Goal: Communication & Community: Answer question/provide support

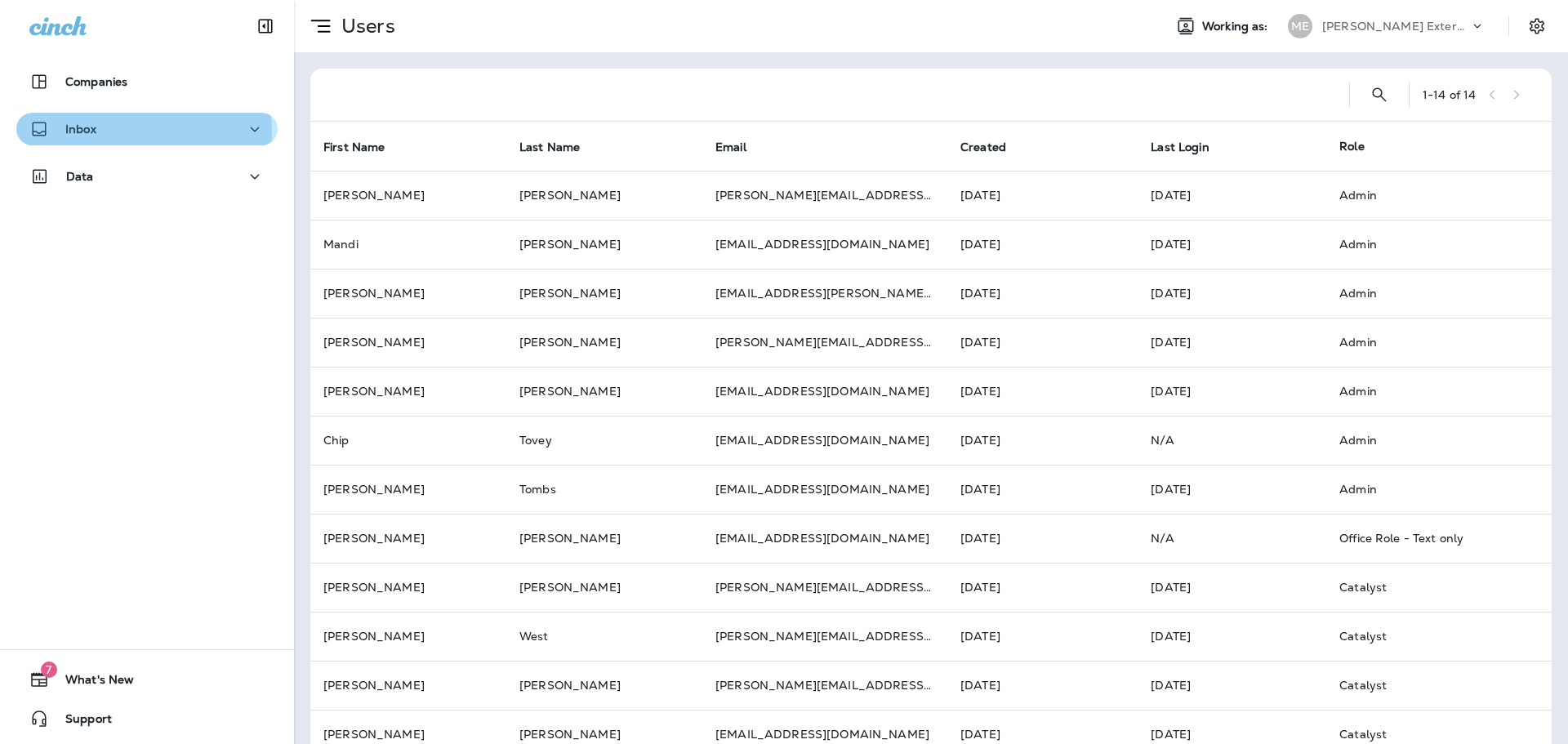
click at [106, 133] on div "Inbox" at bounding box center [147, 129] width 235 height 21
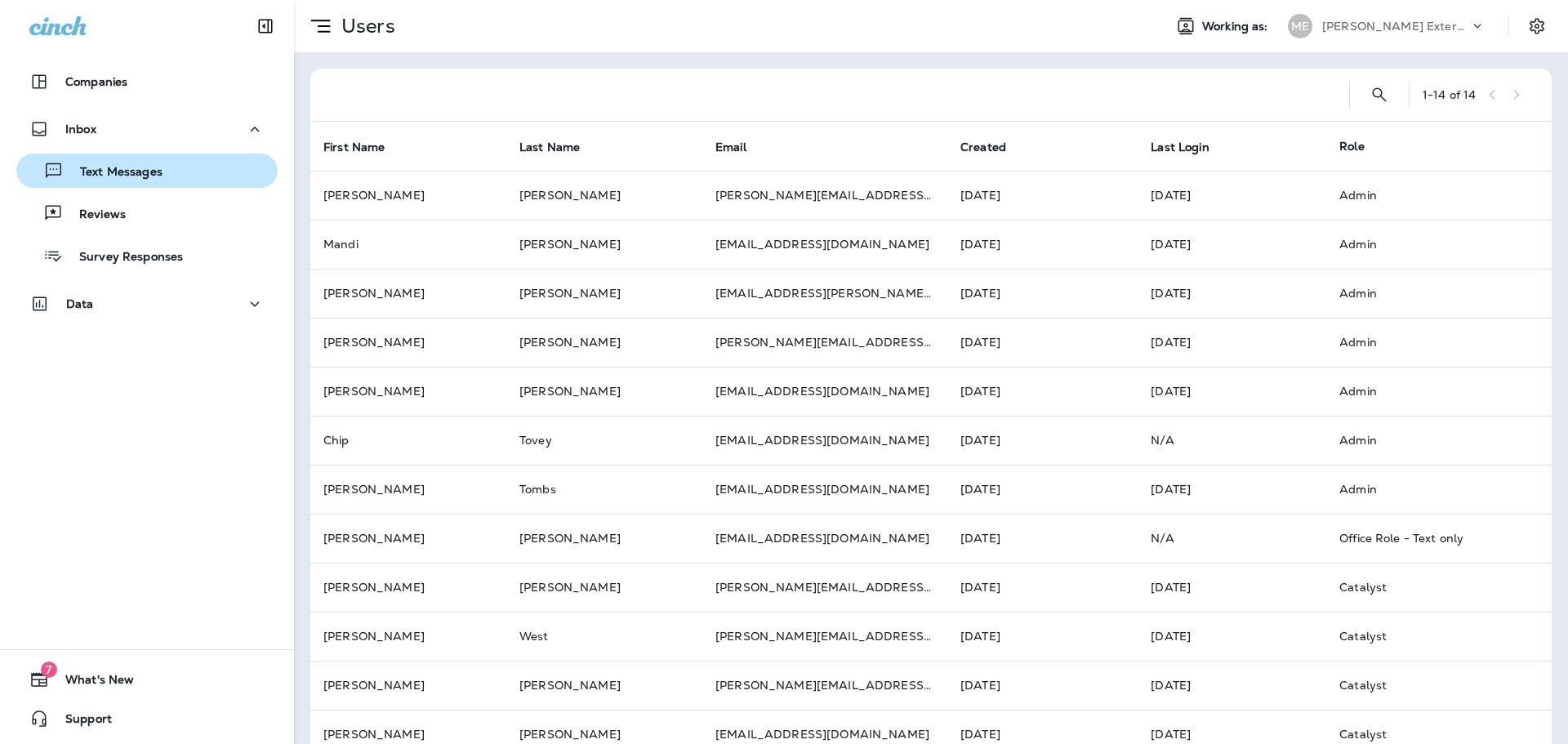
click at [116, 180] on div "Text Messages" at bounding box center [93, 171] width 140 height 25
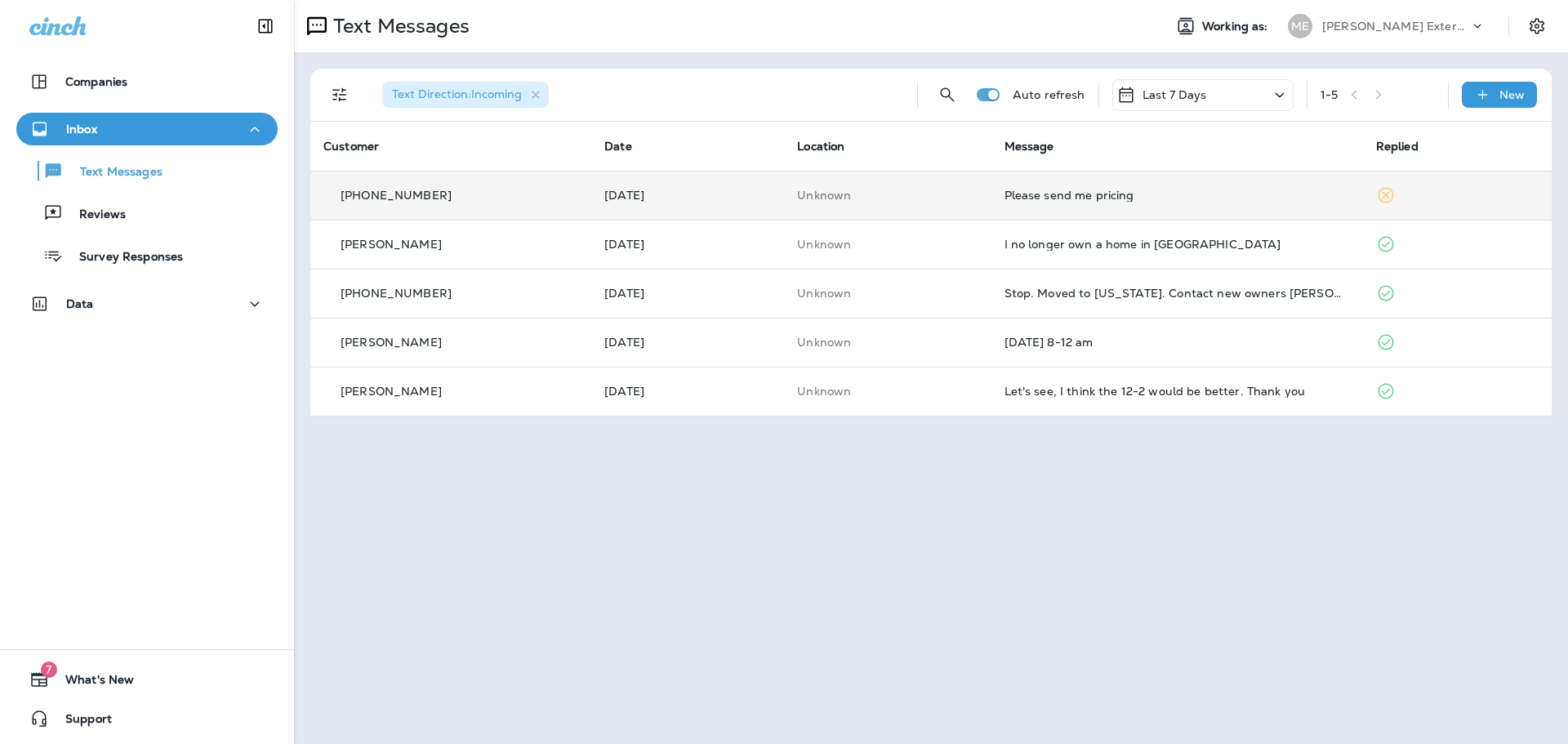
click at [1018, 196] on div "Please send me pricing" at bounding box center [1177, 195] width 346 height 13
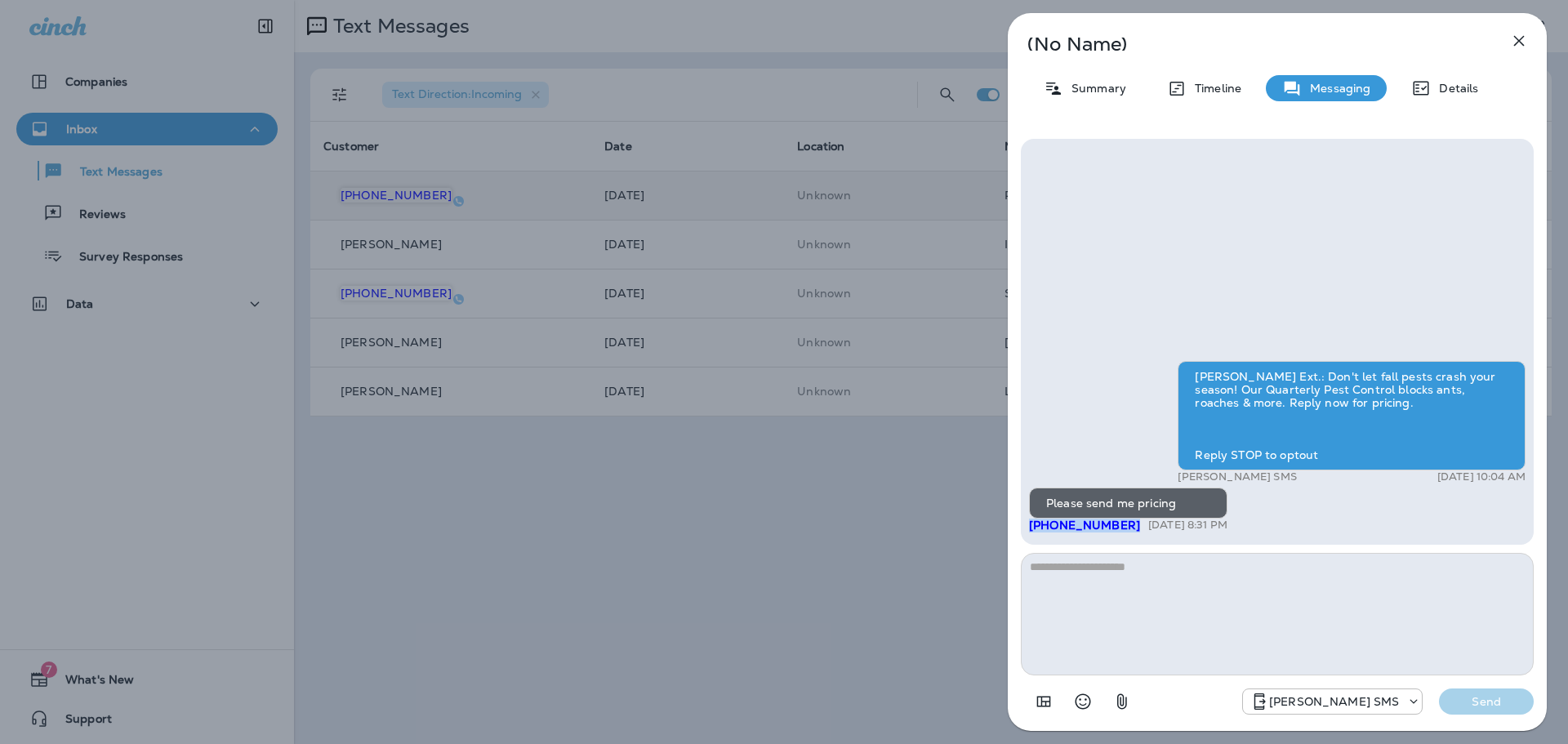
drag, startPoint x: 1122, startPoint y: 527, endPoint x: 1135, endPoint y: 534, distance: 14.8
click at [1135, 534] on div "[PERSON_NAME] Ext.: Don't let fall pests crash your season! Our Quarterly Pest …" at bounding box center [1278, 449] width 497 height 175
copy span "[PHONE_NUMBER]"
click at [1525, 49] on icon "button" at bounding box center [1519, 41] width 20 height 20
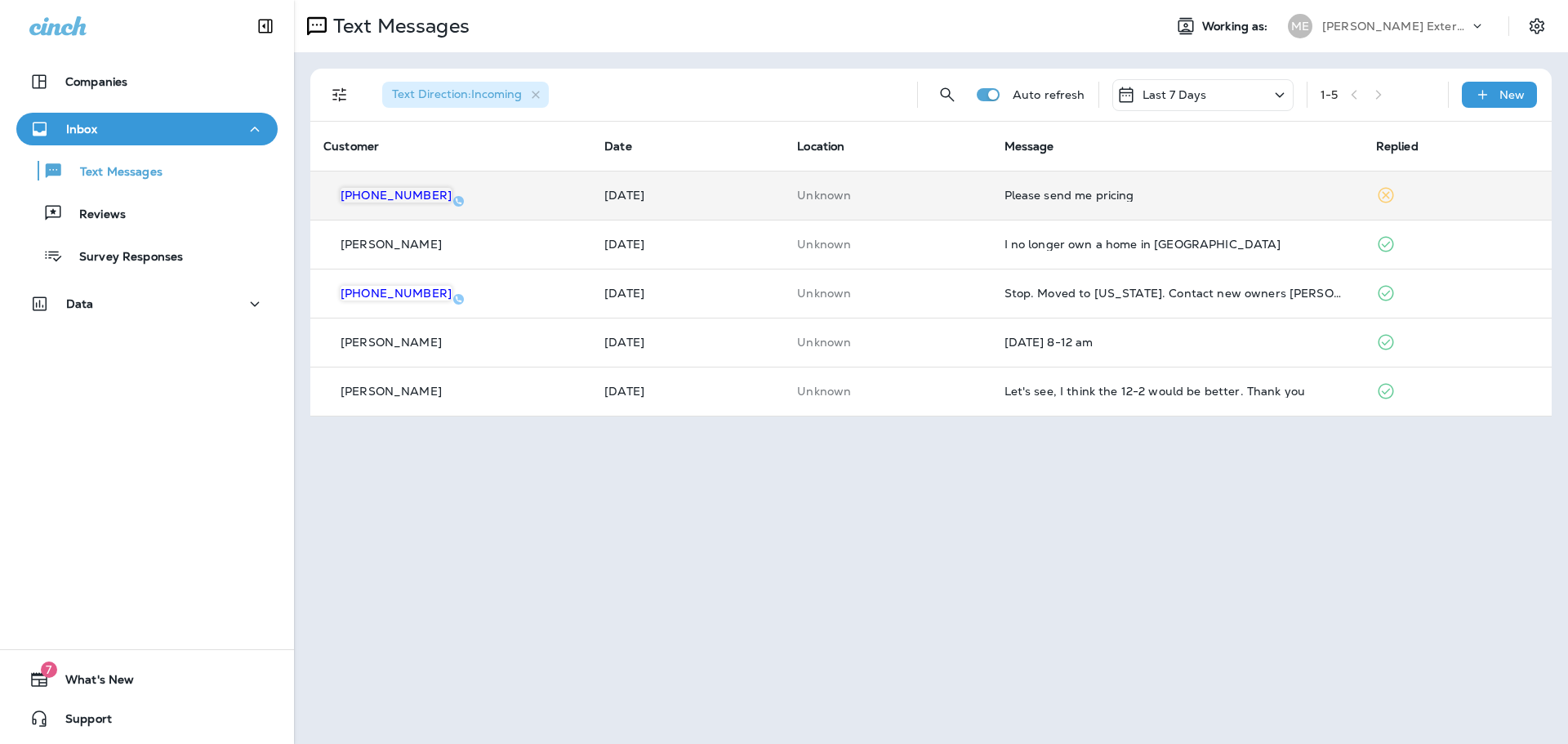
click at [1393, 92] on div "1 - 5" at bounding box center [1377, 95] width 114 height 25
click at [1383, 95] on div "1 - 5" at bounding box center [1377, 95] width 114 height 25
click at [1277, 87] on icon at bounding box center [1280, 95] width 20 height 21
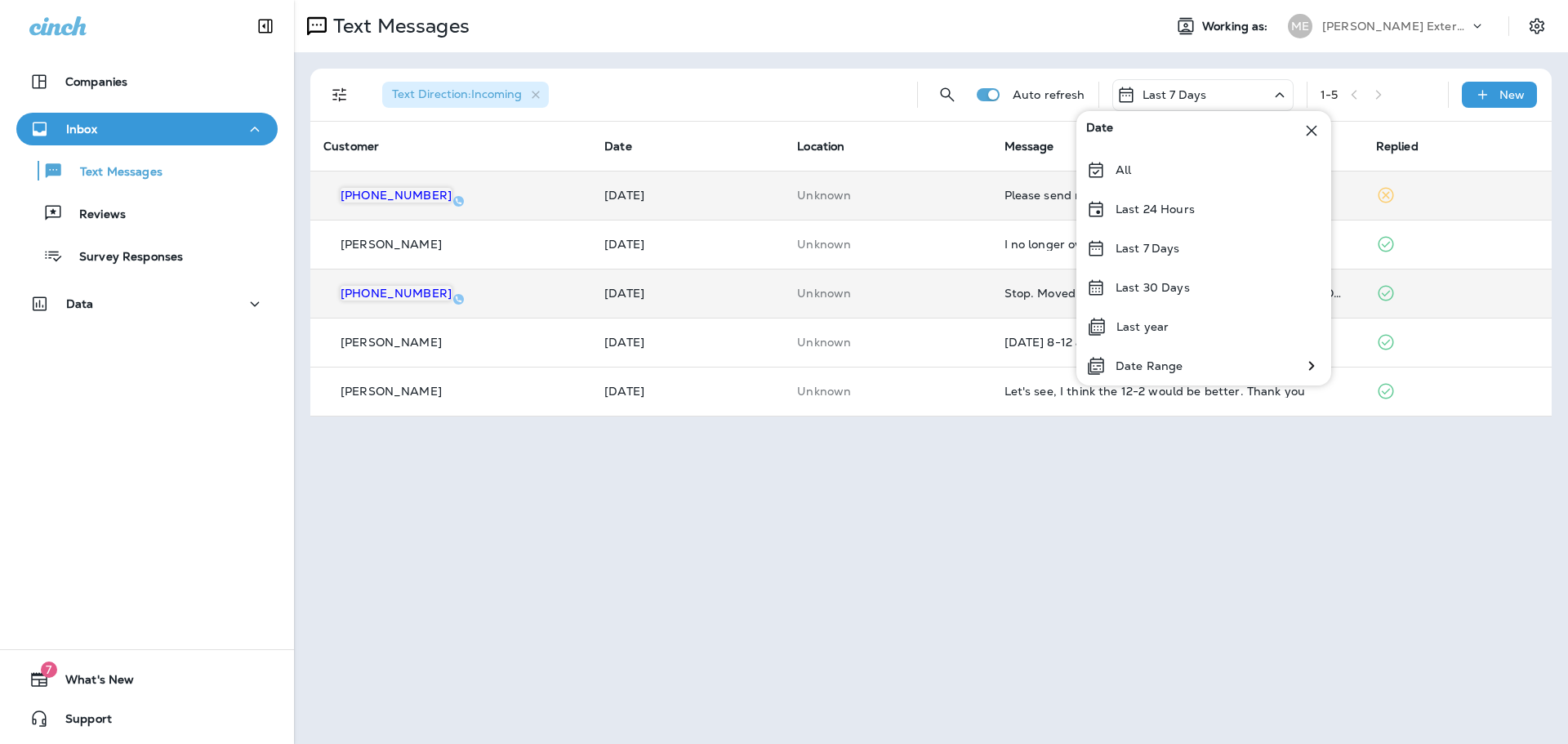
click at [1151, 285] on p "Last 30 Days" at bounding box center [1153, 287] width 74 height 13
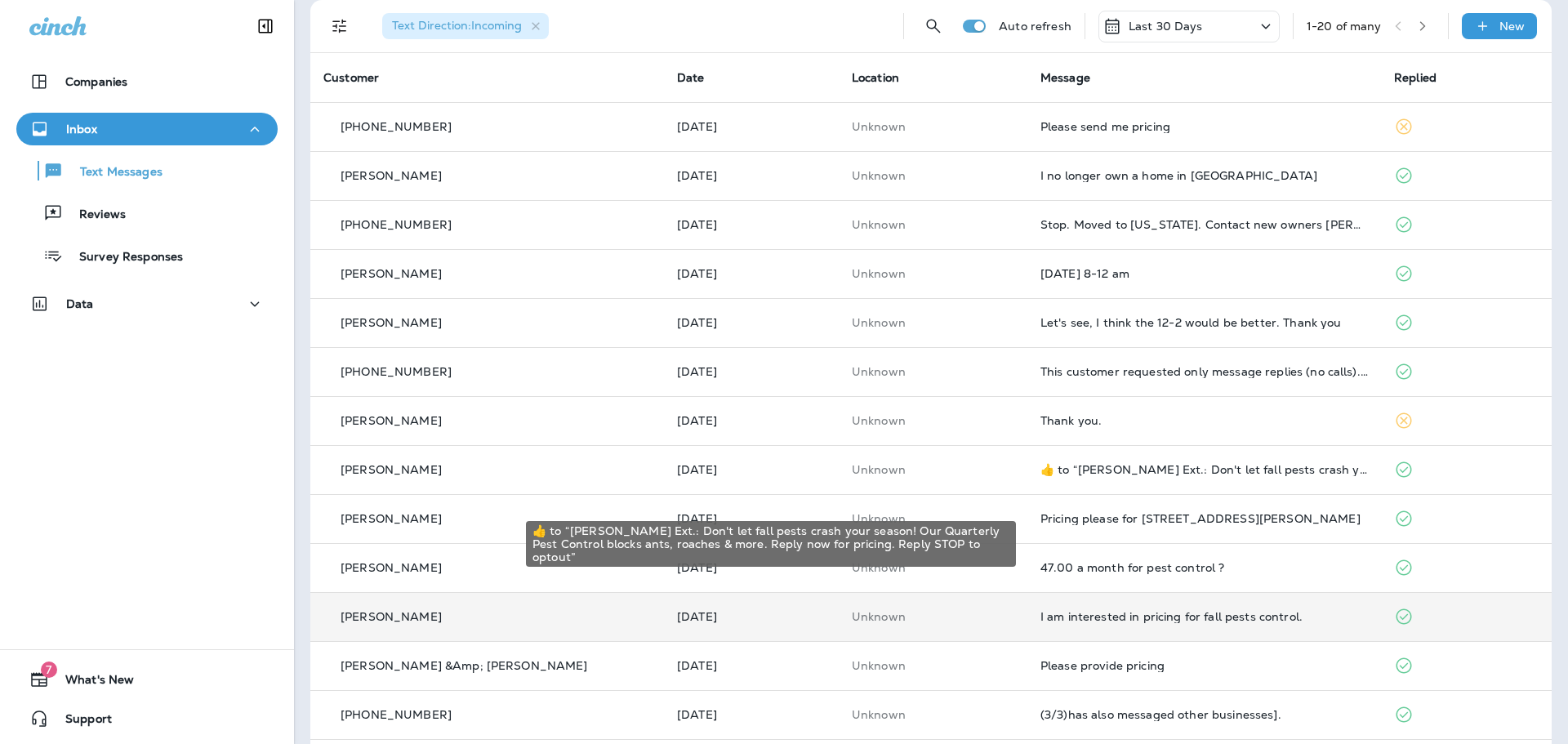
scroll to position [164, 0]
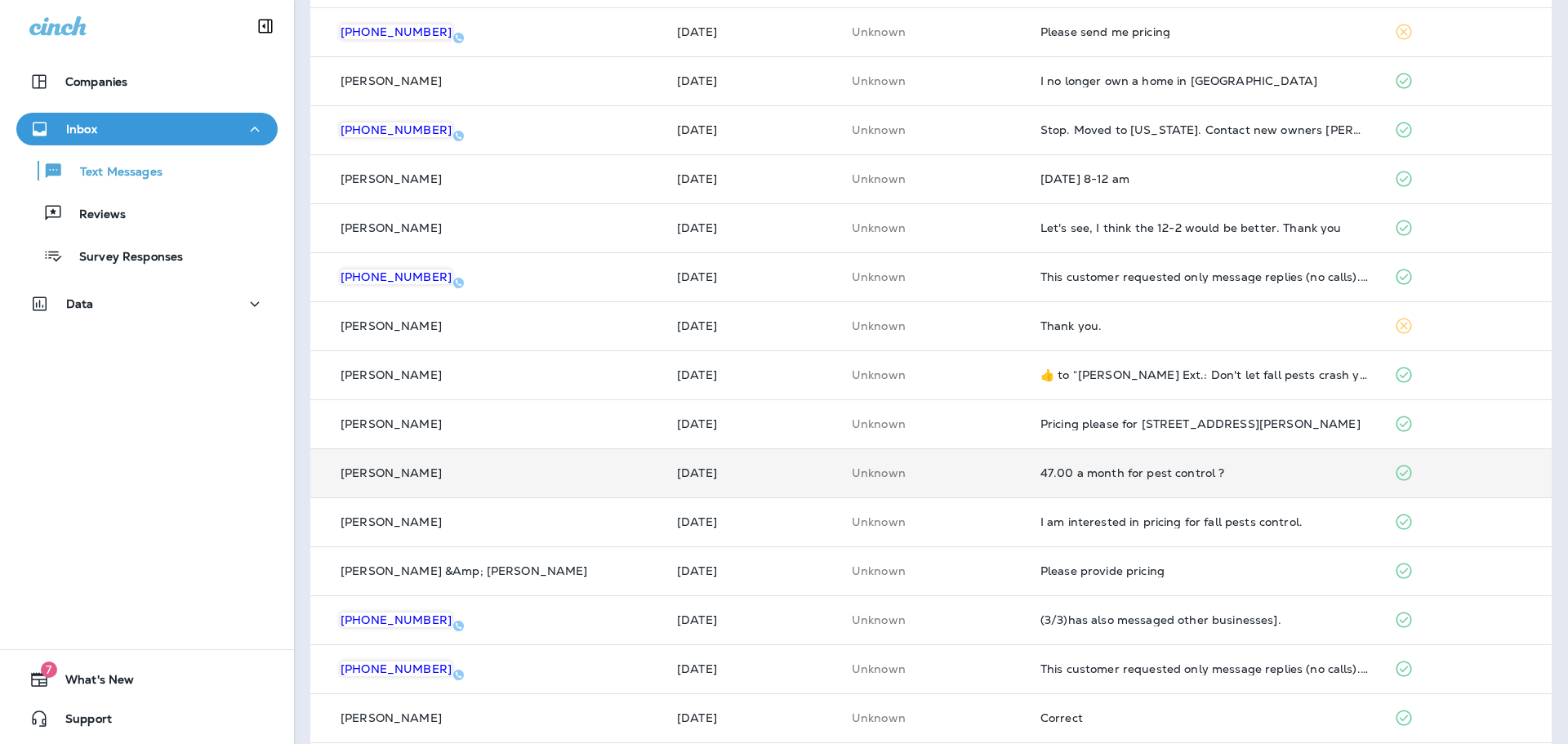
click at [1155, 480] on td "47.00 a month for pest control ?" at bounding box center [1204, 473] width 354 height 49
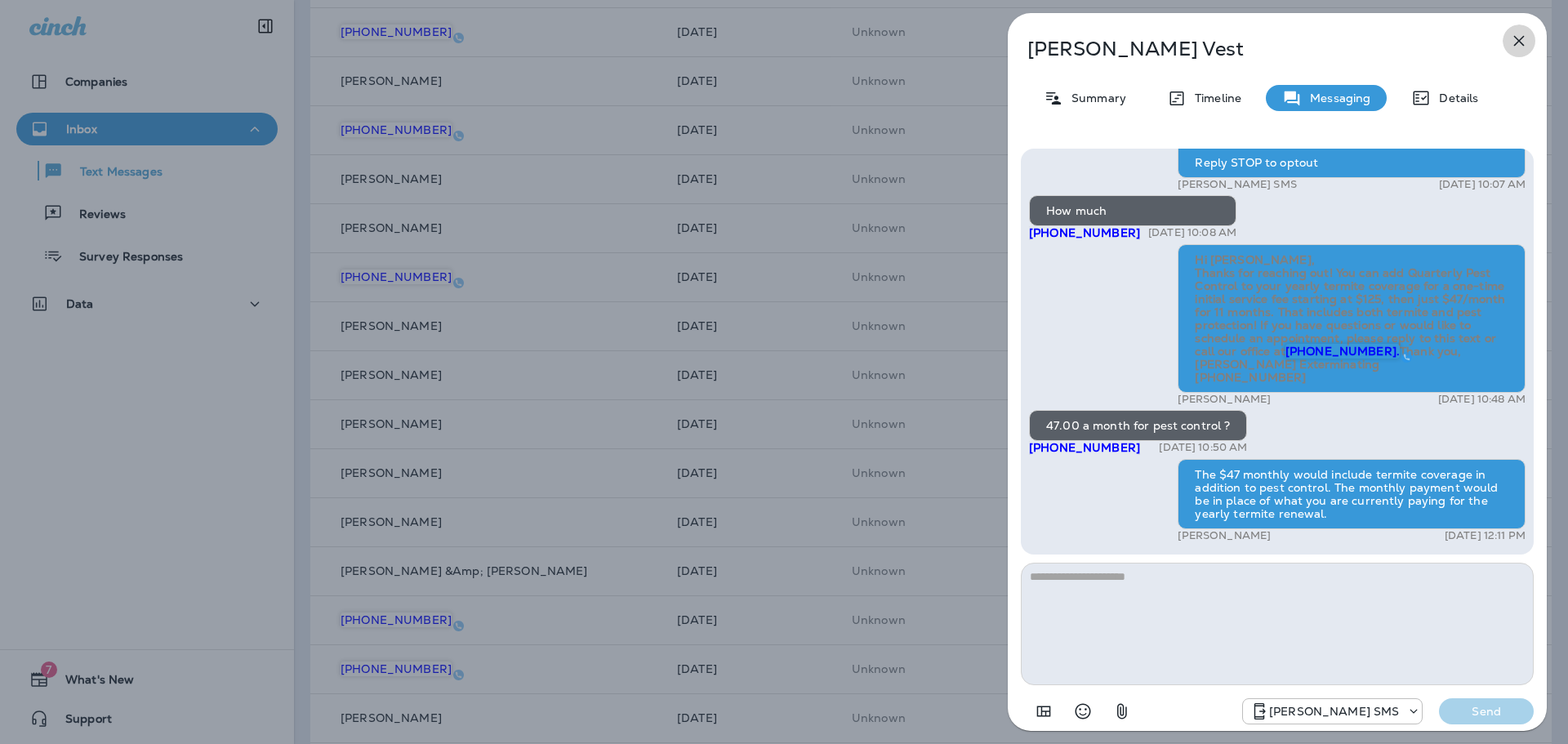
click at [1526, 41] on icon "button" at bounding box center [1519, 41] width 20 height 20
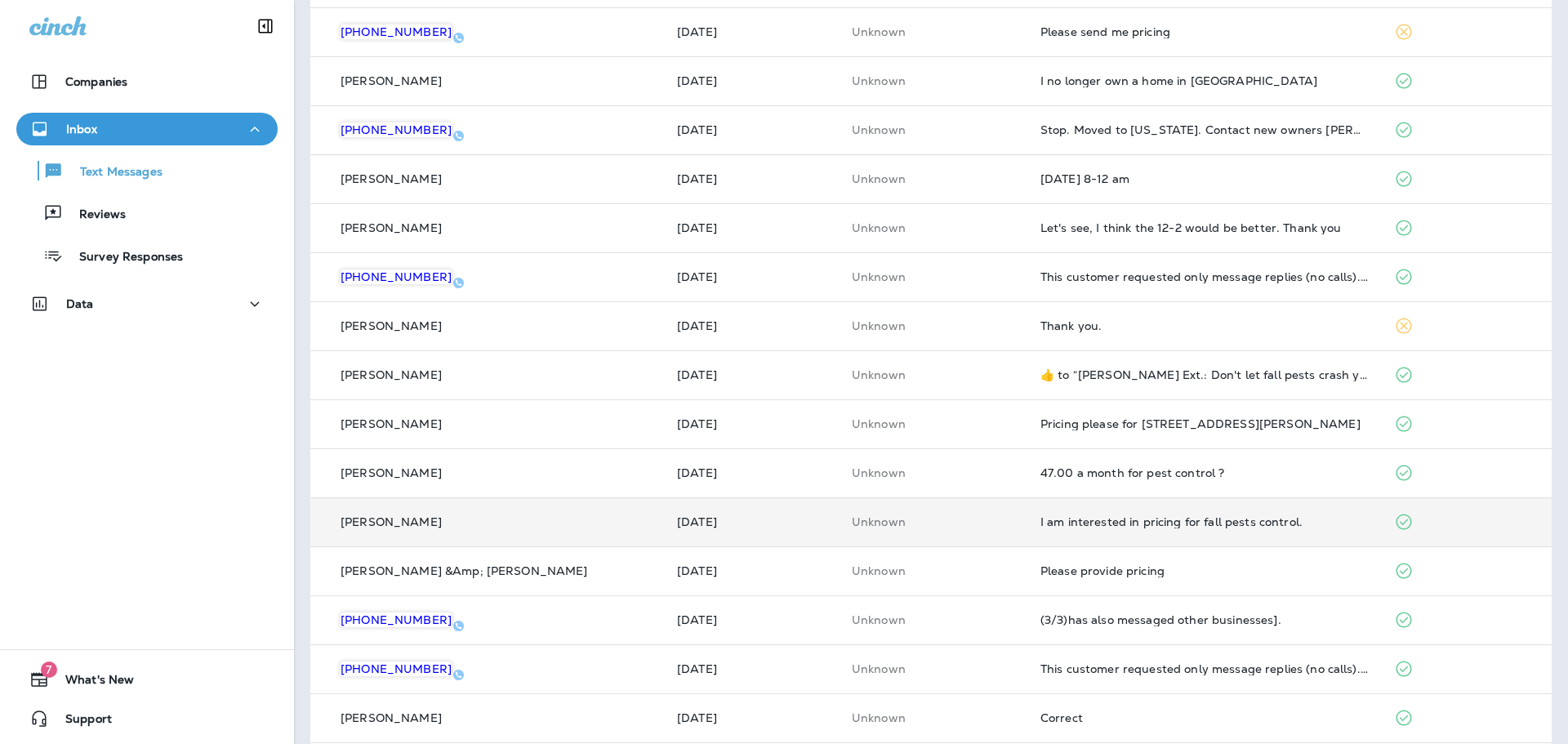
click at [1208, 524] on div "I am interested in pricing for fall pests control." at bounding box center [1204, 522] width 327 height 13
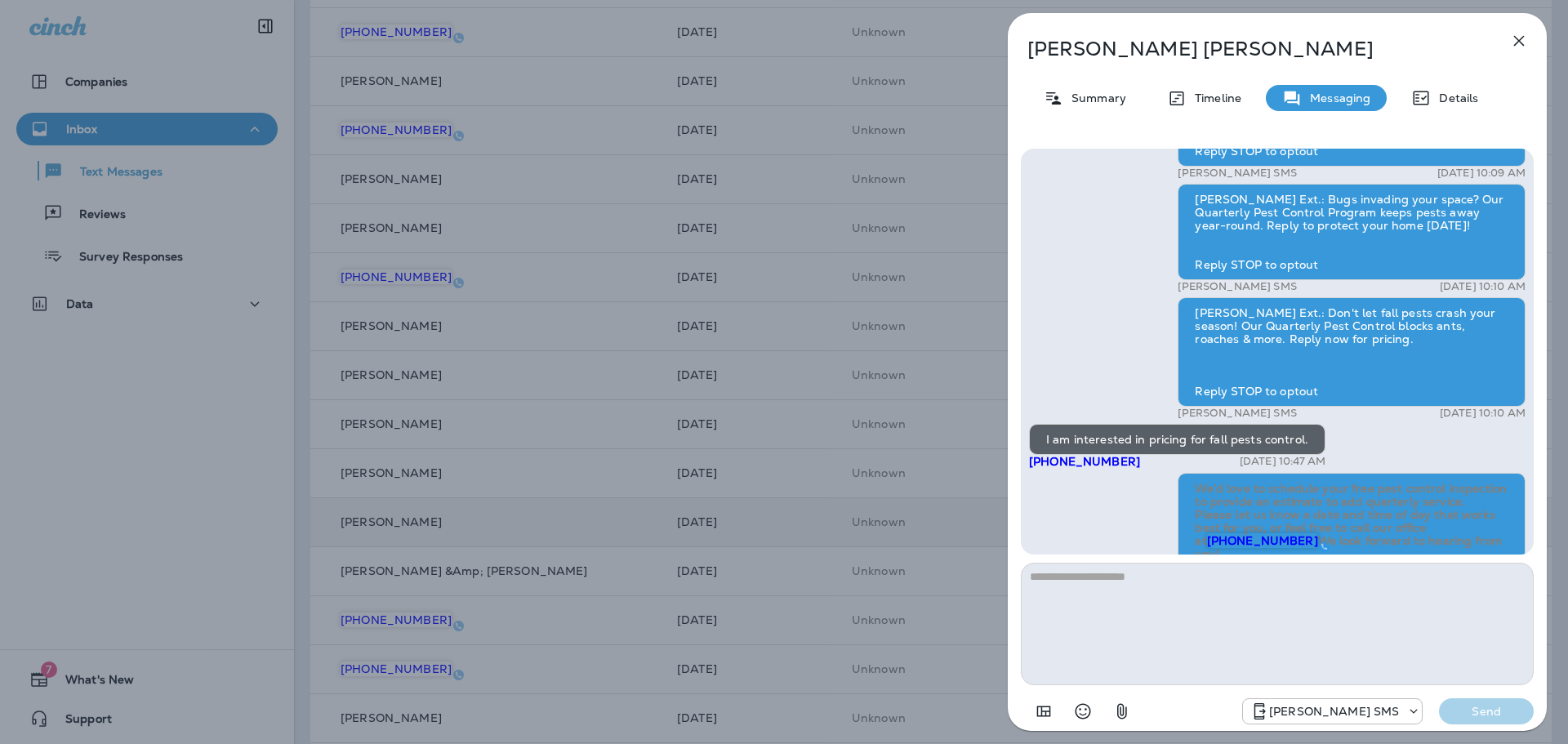
scroll to position [-81, 0]
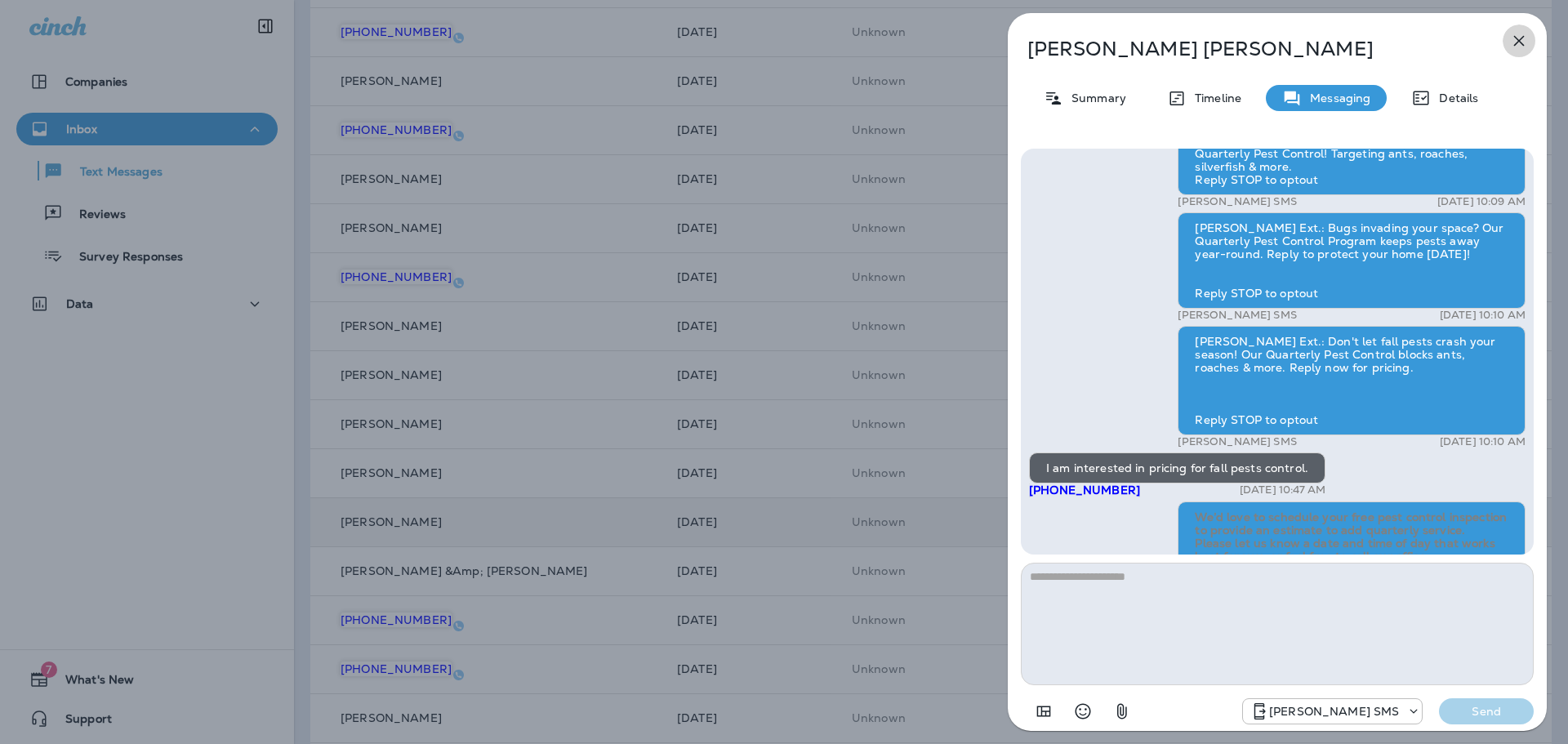
click at [1519, 38] on icon "button" at bounding box center [1519, 41] width 20 height 20
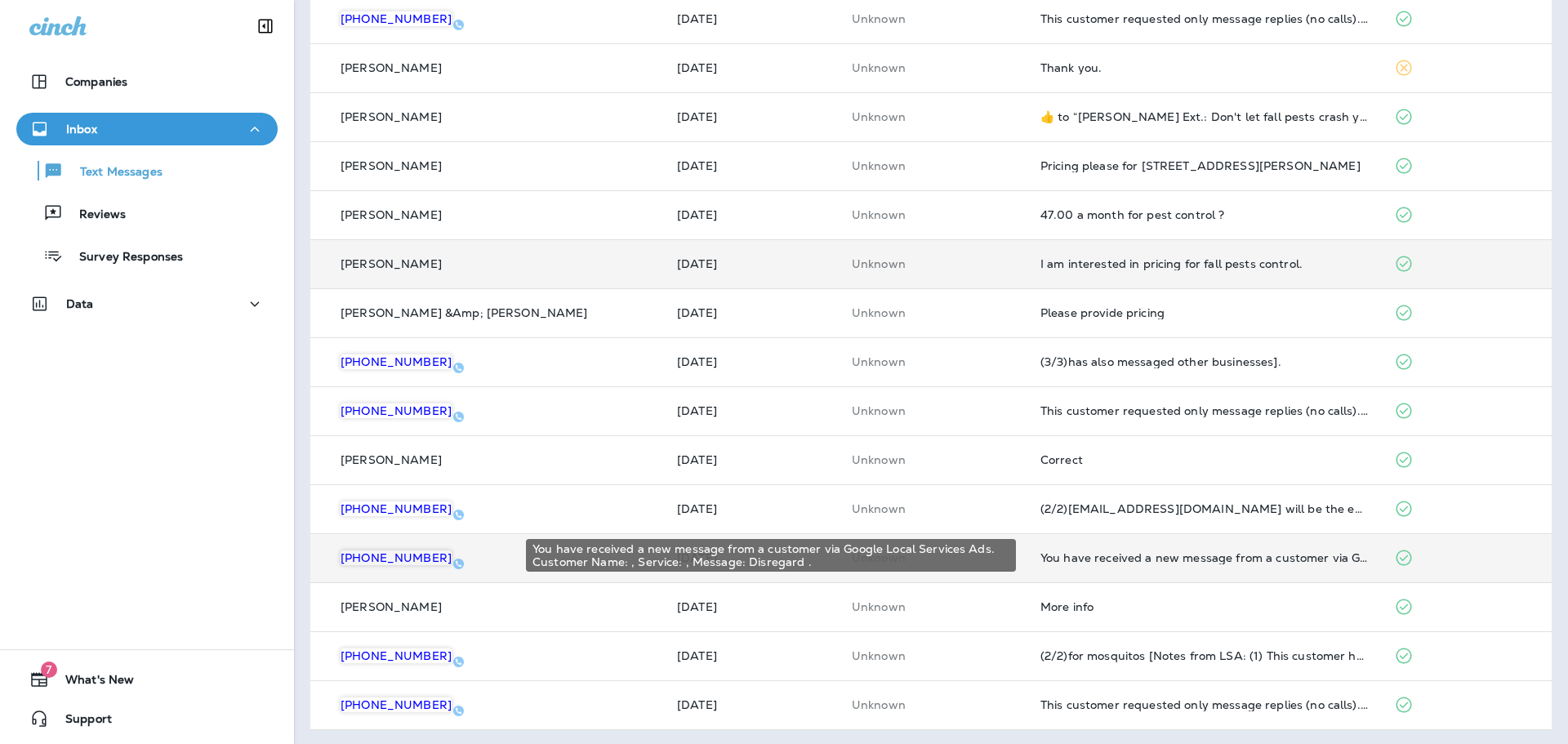
scroll to position [424, 0]
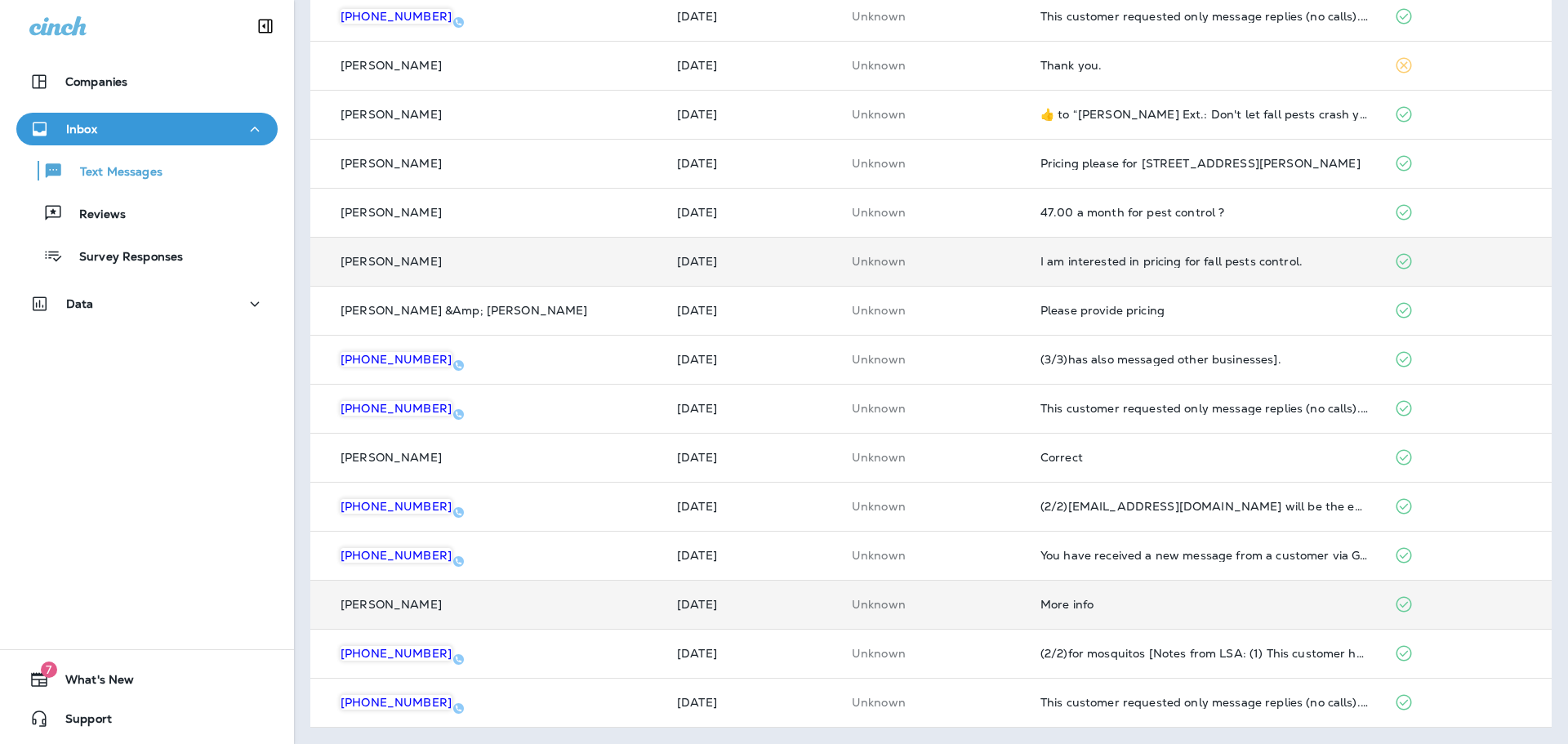
click at [1111, 606] on div "More info" at bounding box center [1204, 605] width 327 height 13
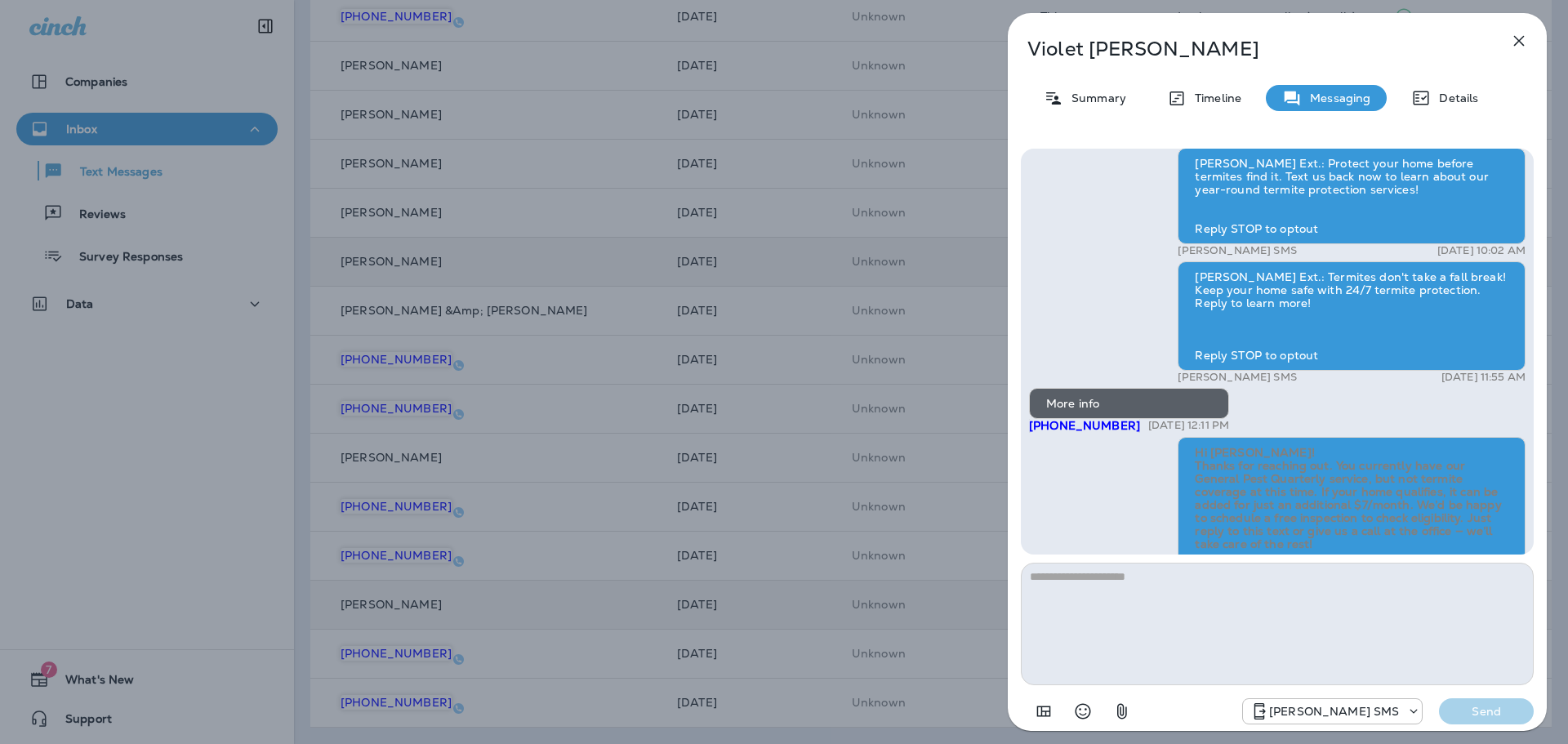
scroll to position [-1, 0]
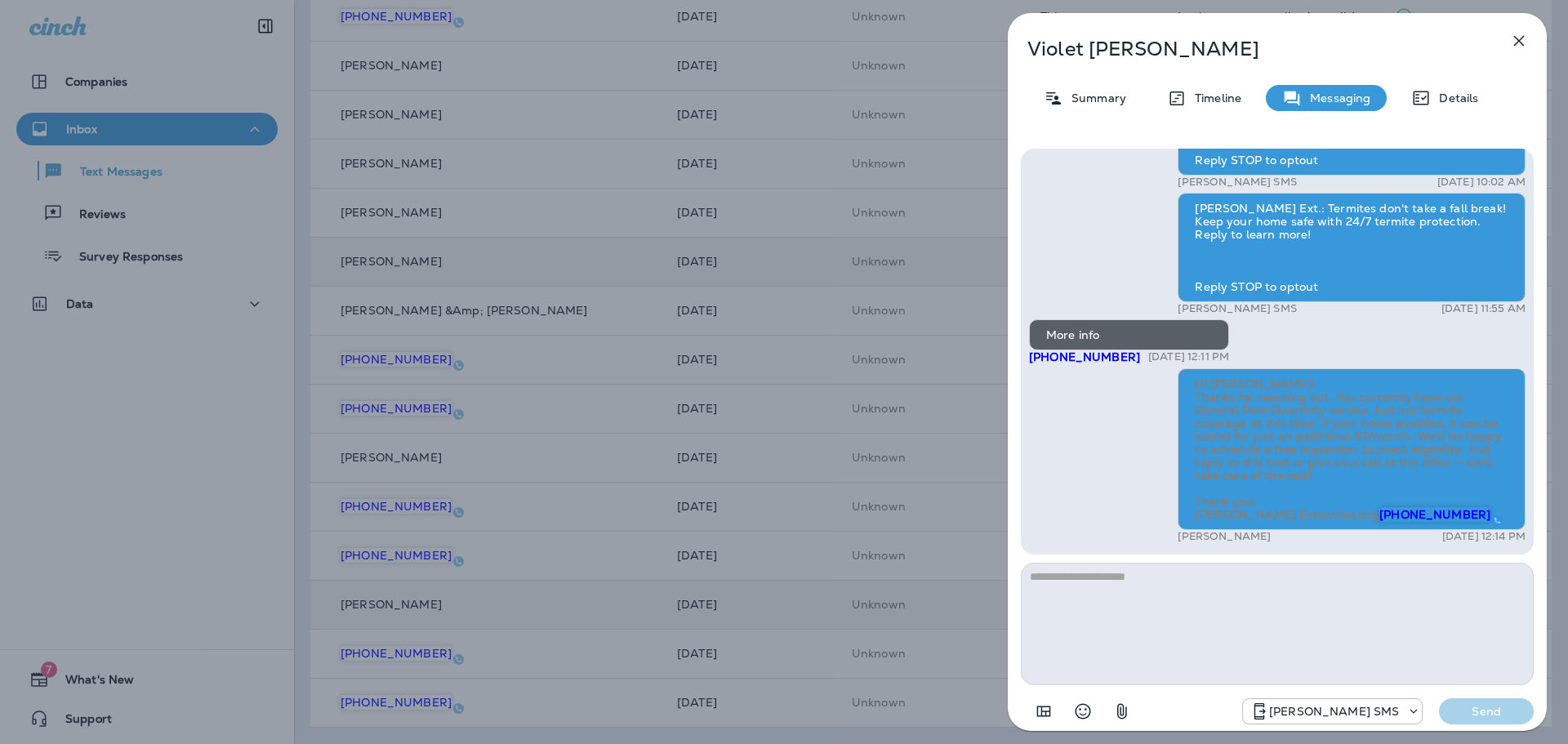
click at [1521, 39] on icon "button" at bounding box center [1519, 41] width 11 height 11
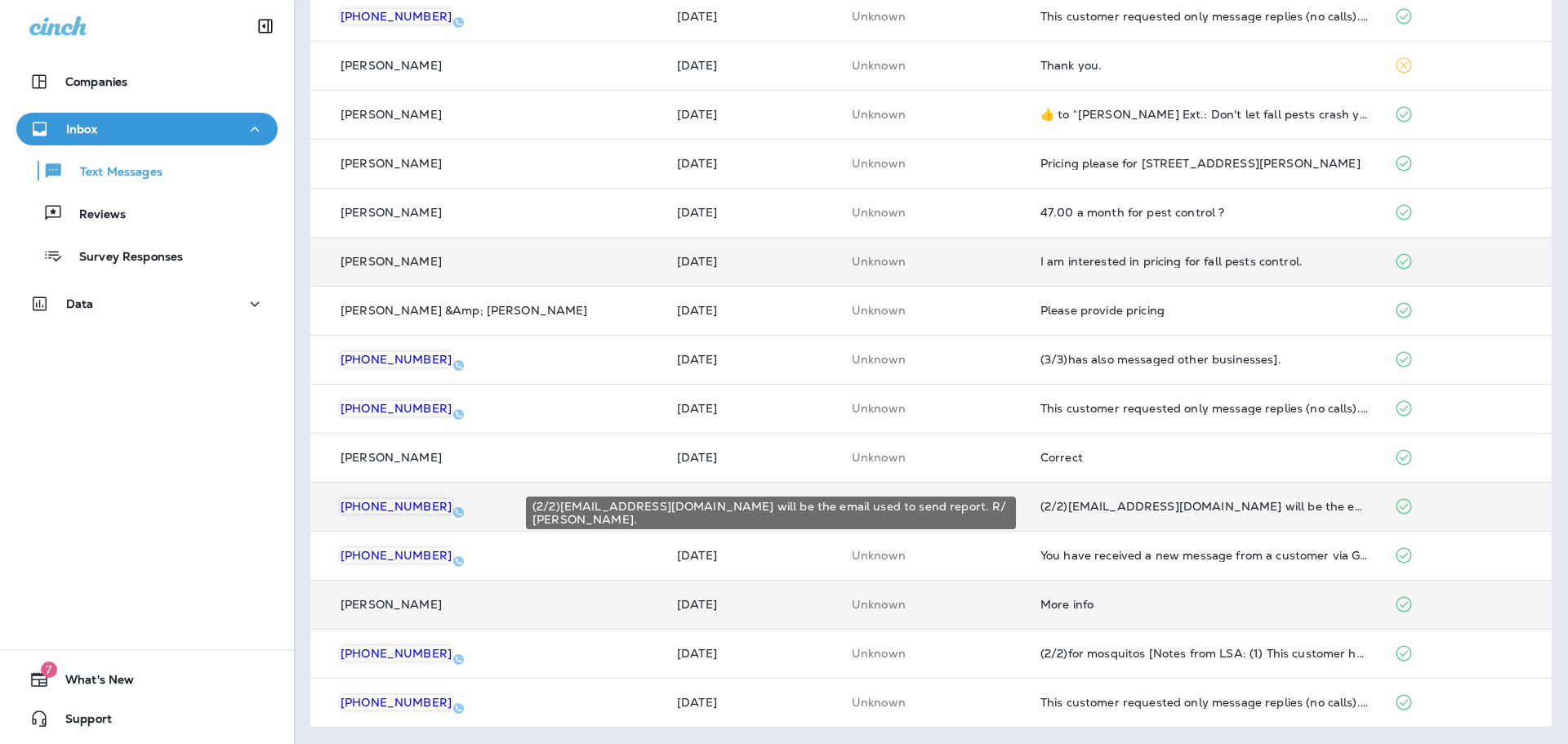
click at [1162, 503] on div "(2/2)[EMAIL_ADDRESS][DOMAIN_NAME] will be the email used to send report. R/ [PE…" at bounding box center [1204, 507] width 327 height 13
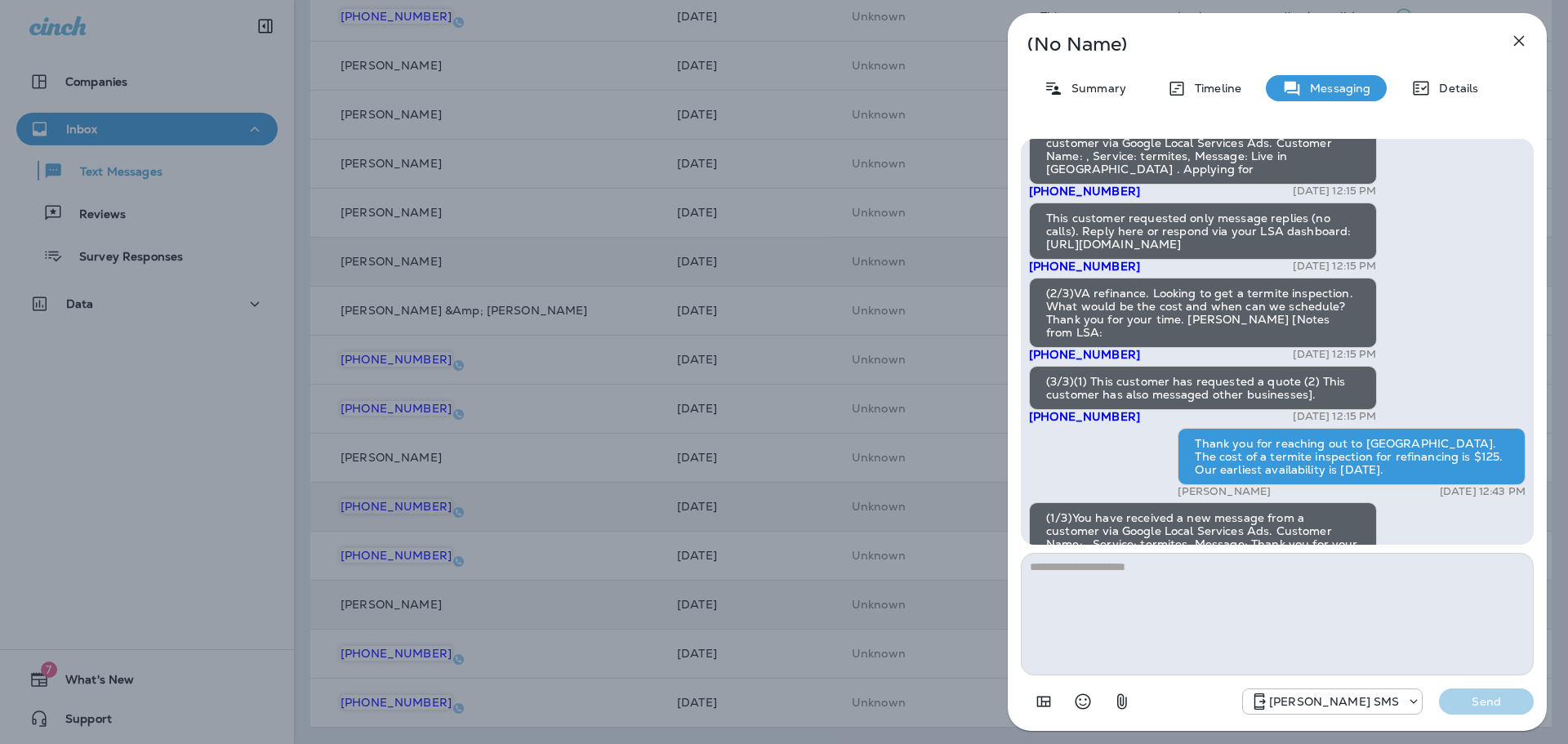
scroll to position [-1622, 0]
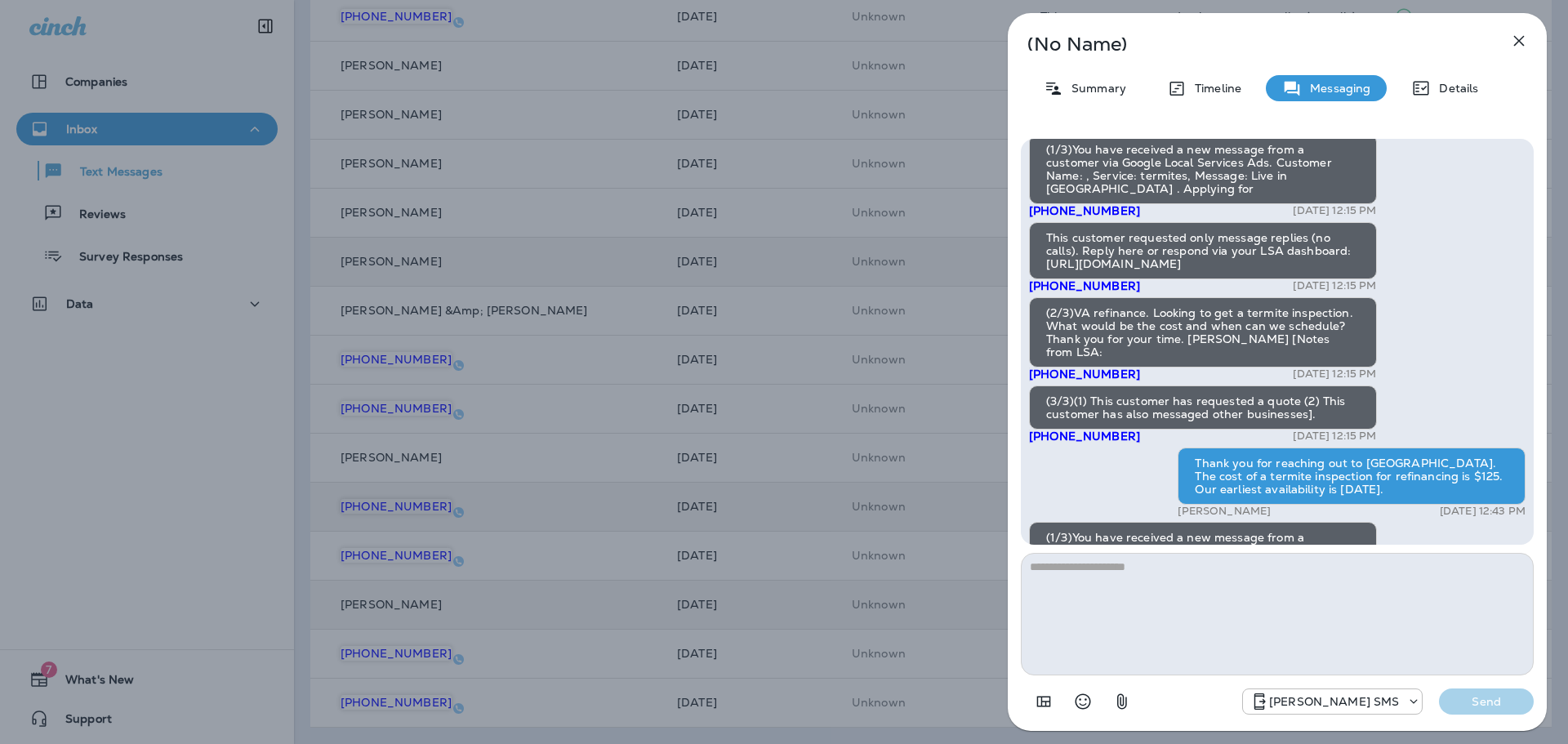
click at [1525, 36] on icon "button" at bounding box center [1519, 41] width 20 height 20
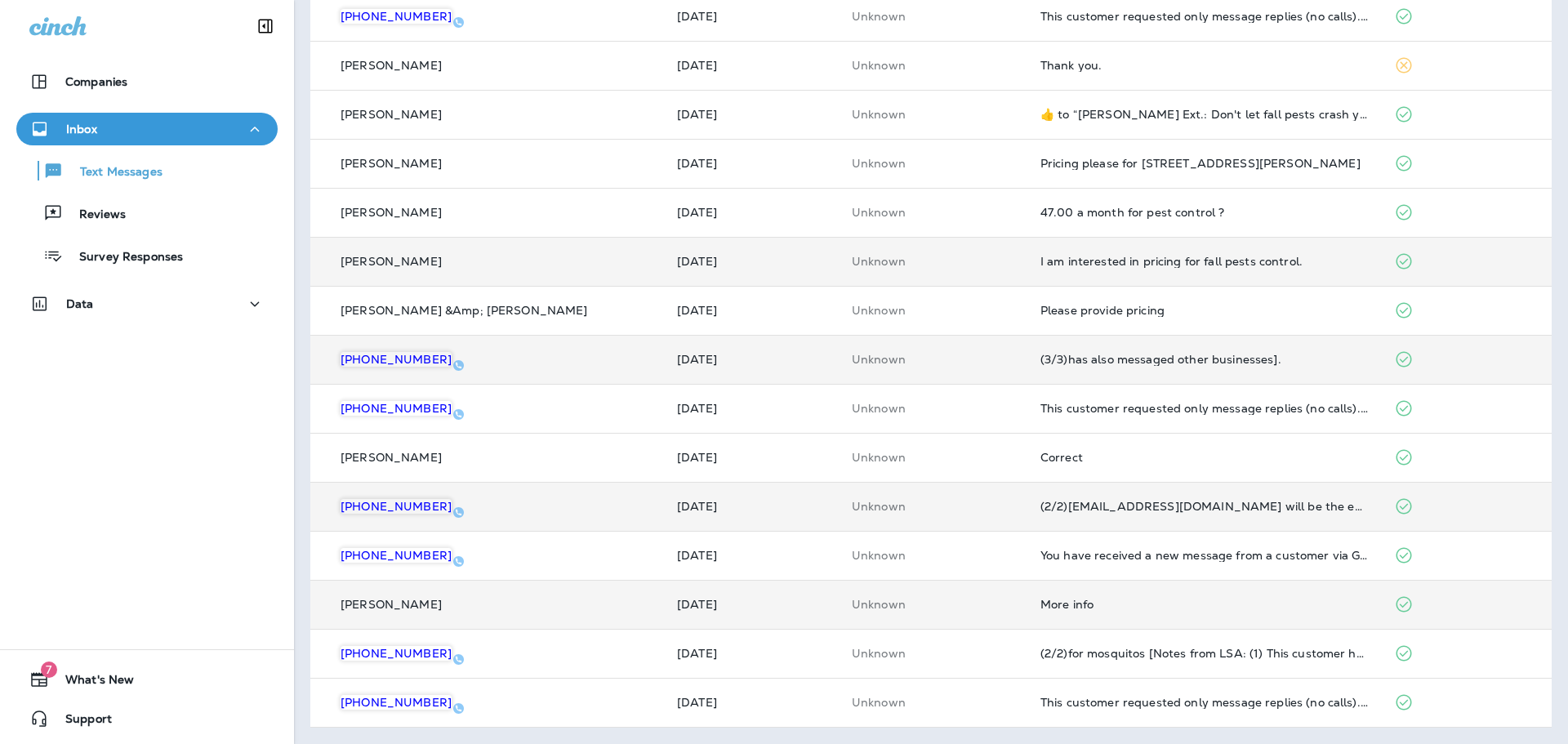
click at [1198, 365] on div "(3/3)has also messaged other businesses]." at bounding box center [1204, 360] width 327 height 13
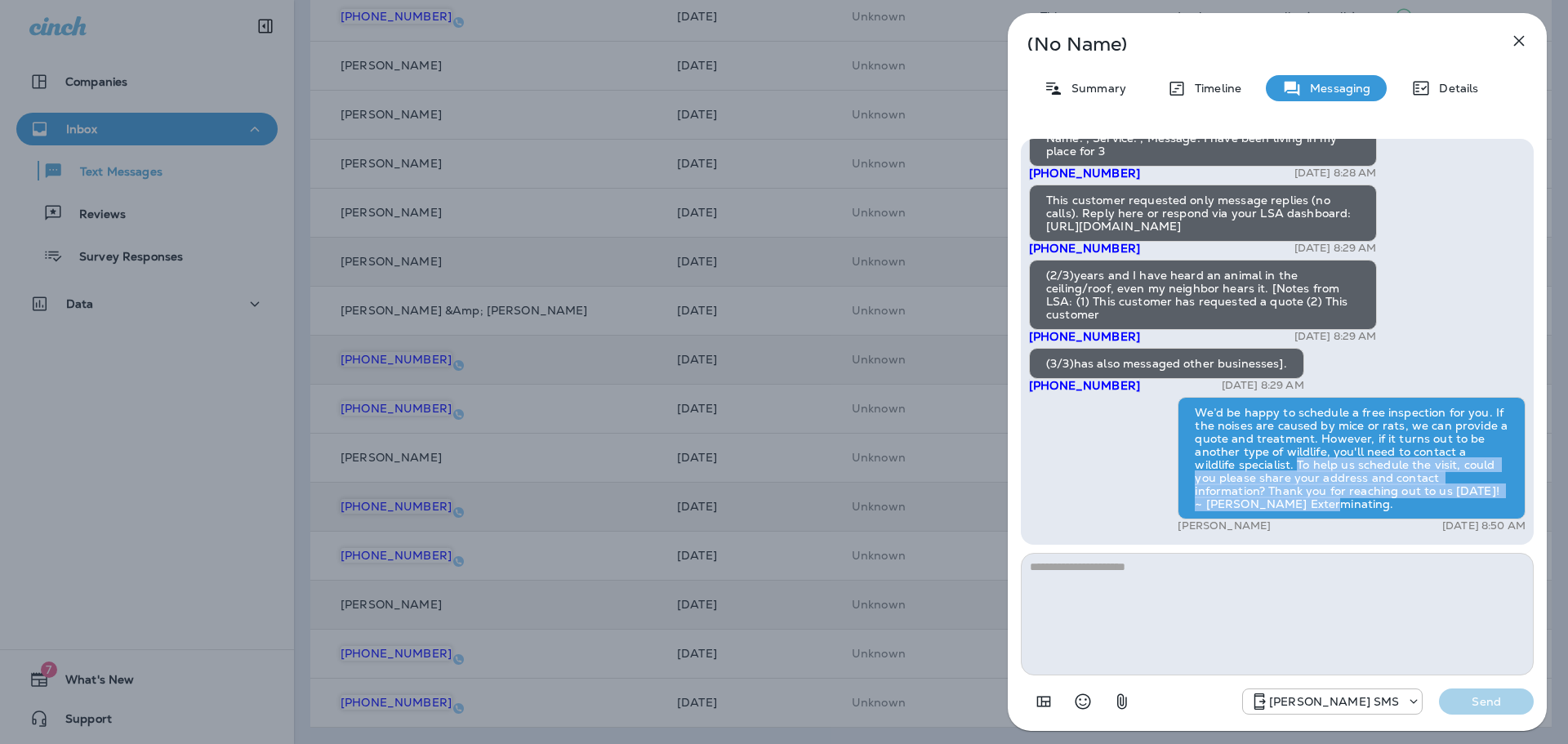
drag, startPoint x: 1291, startPoint y: 505, endPoint x: 1254, endPoint y: 468, distance: 52.3
click at [1254, 468] on div "We’d be happy to schedule a free inspection for you. If the noises are caused b…" at bounding box center [1352, 458] width 348 height 123
copy div "To help us schedule the visit, could you please share your address and contact …"
click at [1516, 35] on icon "button" at bounding box center [1519, 41] width 20 height 20
